Goal: Navigation & Orientation: Find specific page/section

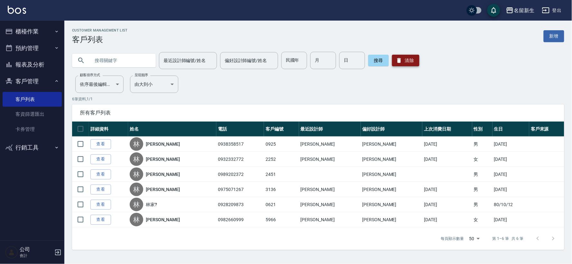
click at [397, 62] on icon "button" at bounding box center [399, 60] width 4 height 5
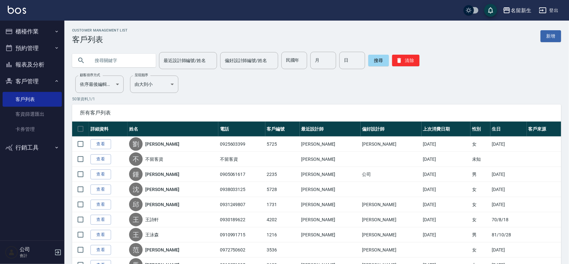
click at [27, 35] on button "櫃檯作業" at bounding box center [32, 31] width 59 height 17
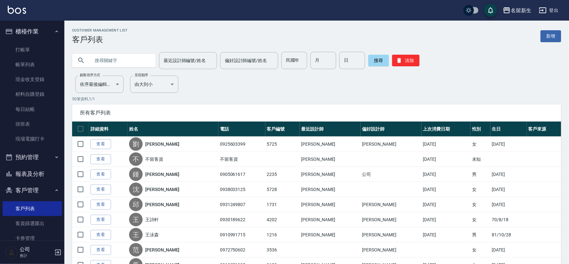
drag, startPoint x: 27, startPoint y: 136, endPoint x: 132, endPoint y: 137, distance: 105.2
click at [27, 136] on link "現場電腦打卡" at bounding box center [32, 139] width 59 height 15
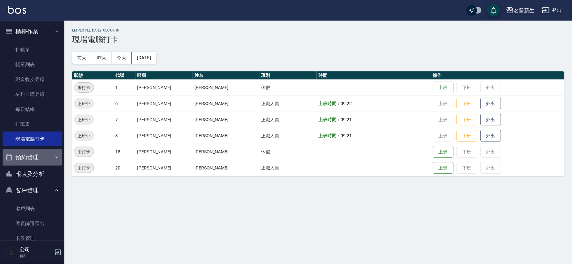
click at [33, 154] on button "預約管理" at bounding box center [32, 157] width 59 height 17
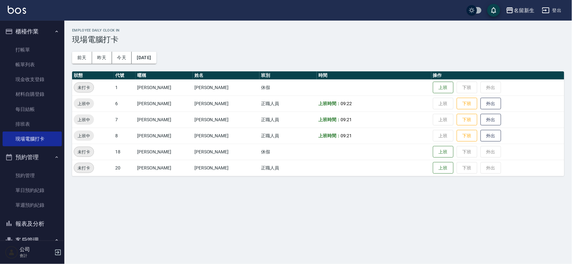
click at [36, 156] on button "預約管理" at bounding box center [32, 157] width 59 height 17
click at [38, 158] on button "預約管理" at bounding box center [32, 157] width 59 height 17
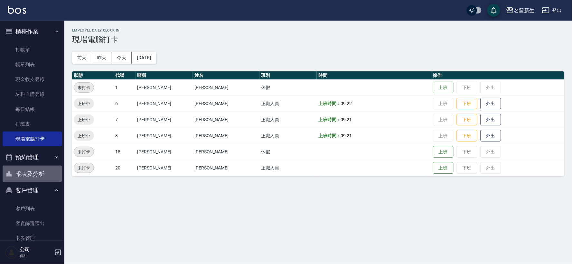
click at [39, 171] on button "報表及分析" at bounding box center [32, 174] width 59 height 17
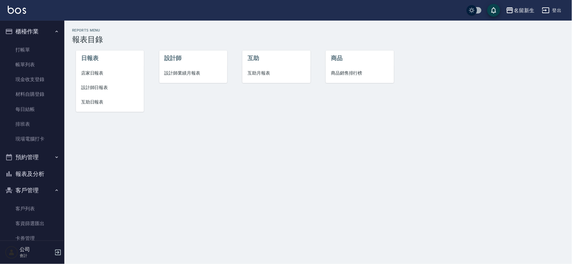
click at [98, 71] on span "店家日報表" at bounding box center [110, 73] width 58 height 7
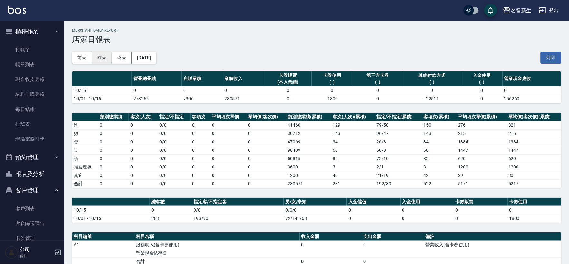
click at [100, 60] on button "昨天" at bounding box center [102, 58] width 20 height 12
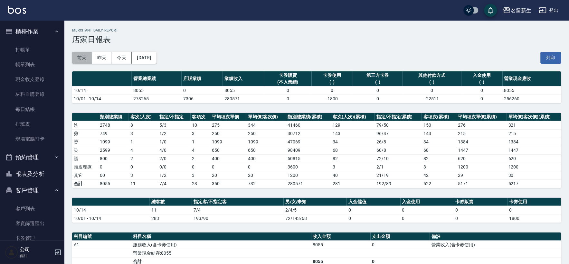
click at [85, 55] on button "前天" at bounding box center [82, 58] width 20 height 12
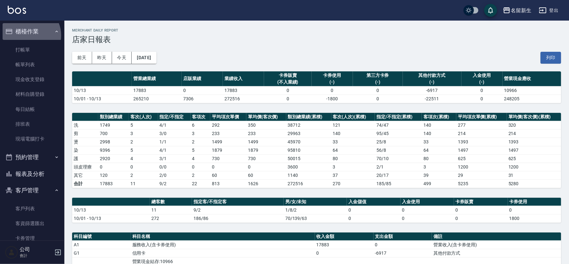
click at [27, 35] on button "櫃檯作業" at bounding box center [32, 31] width 59 height 17
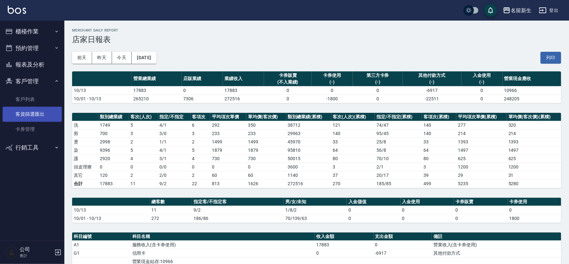
click at [28, 107] on link "客資篩選匯出" at bounding box center [32, 114] width 59 height 15
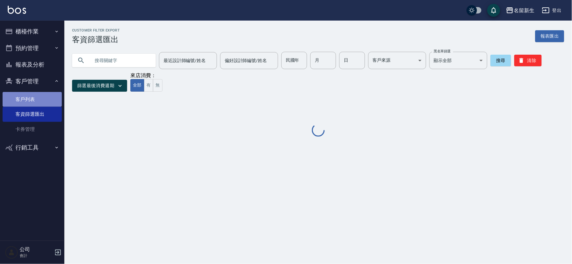
click at [28, 101] on link "客戶列表" at bounding box center [32, 99] width 59 height 15
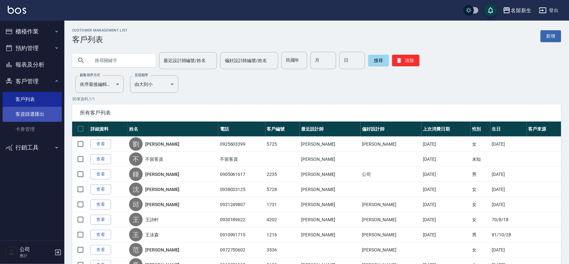
click at [34, 114] on link "客資篩選匯出" at bounding box center [32, 114] width 59 height 15
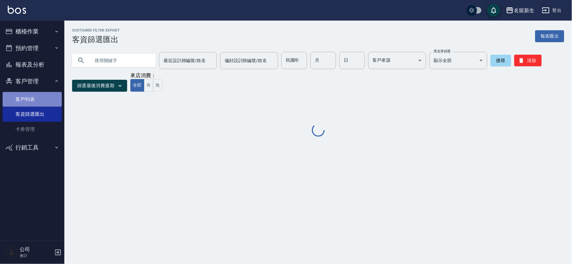
click at [35, 104] on link "客戶列表" at bounding box center [32, 99] width 59 height 15
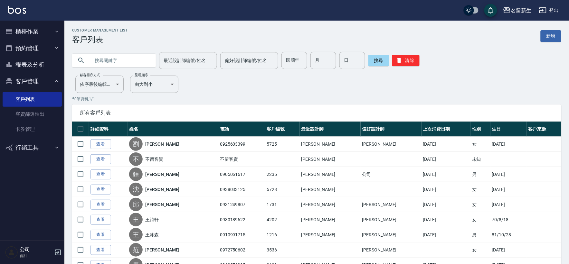
click at [21, 78] on button "客戶管理" at bounding box center [32, 81] width 59 height 17
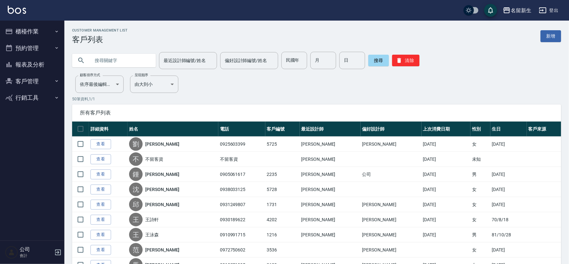
click at [21, 78] on button "客戶管理" at bounding box center [32, 81] width 59 height 17
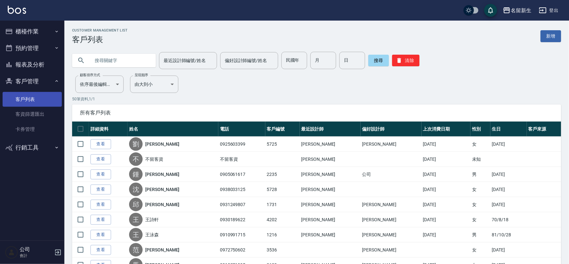
click at [31, 94] on link "客戶列表" at bounding box center [32, 99] width 59 height 15
click at [32, 82] on button "客戶管理" at bounding box center [32, 81] width 59 height 17
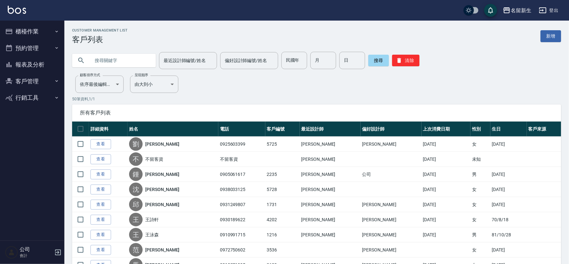
click at [31, 83] on button "客戶管理" at bounding box center [32, 81] width 59 height 17
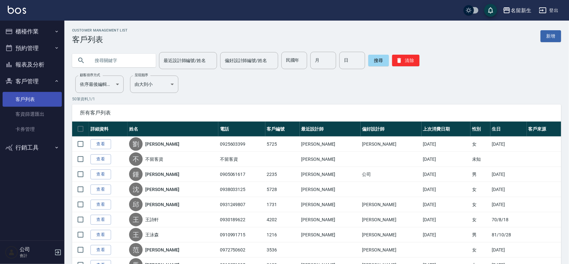
click at [33, 101] on link "客戶列表" at bounding box center [32, 99] width 59 height 15
click at [28, 116] on link "客資篩選匯出" at bounding box center [32, 114] width 59 height 15
click at [32, 91] on ul "客戶列表 客資篩選匯出 卡券管理" at bounding box center [32, 114] width 59 height 50
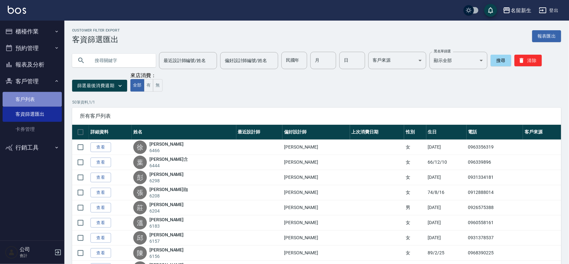
click at [41, 99] on link "客戶列表" at bounding box center [32, 99] width 59 height 15
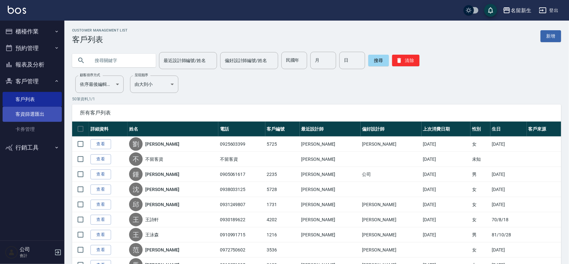
click at [28, 118] on link "客資篩選匯出" at bounding box center [32, 114] width 59 height 15
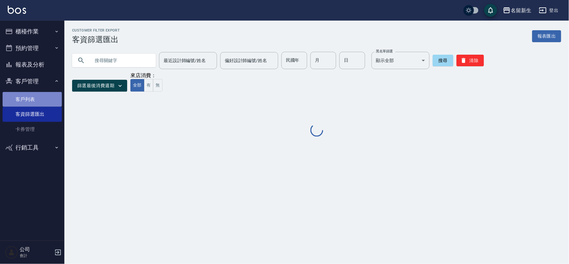
click at [40, 102] on link "客戶列表" at bounding box center [32, 99] width 59 height 15
